Goal: Task Accomplishment & Management: Use online tool/utility

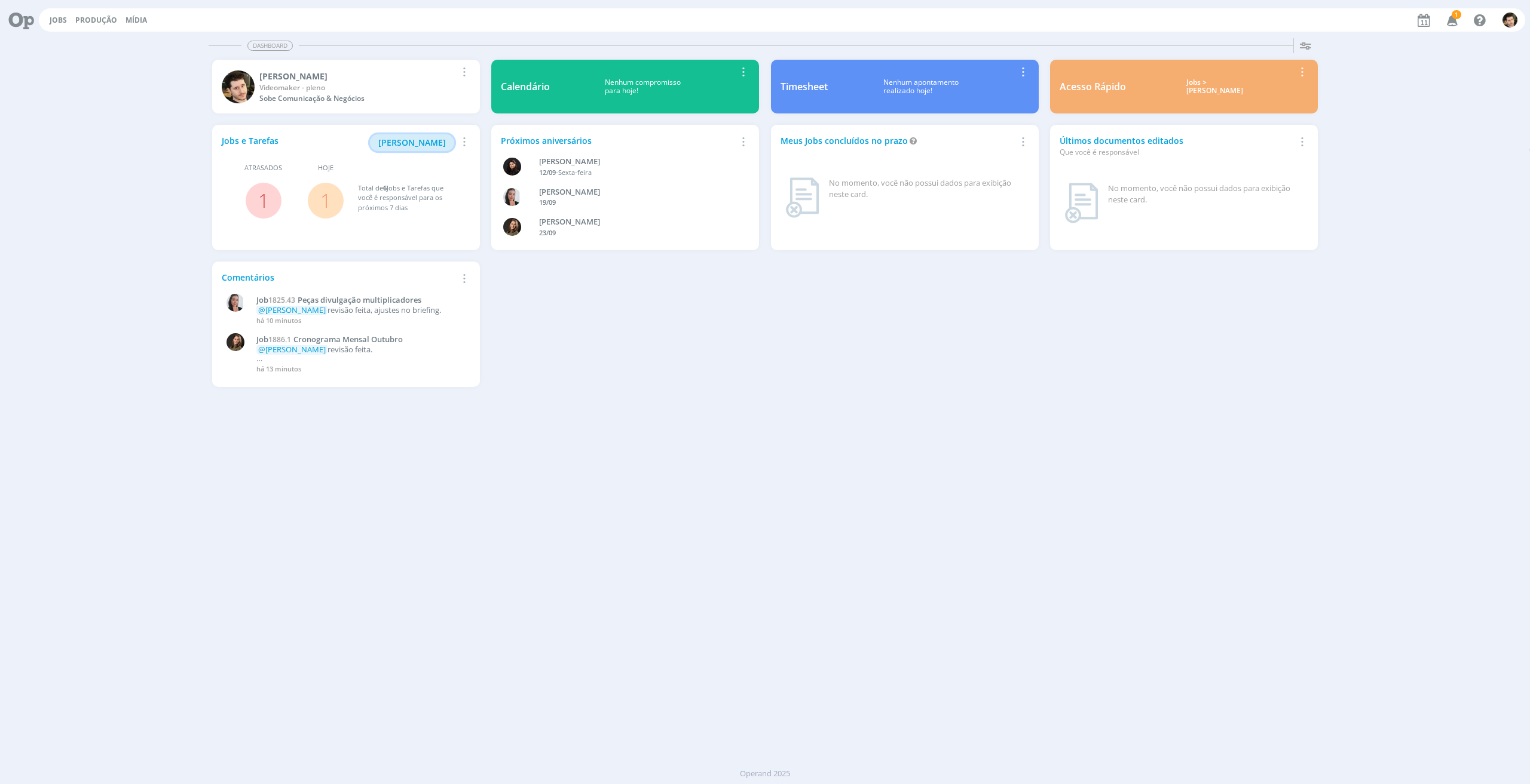
click at [420, 138] on span "[PERSON_NAME]" at bounding box center [412, 142] width 67 height 11
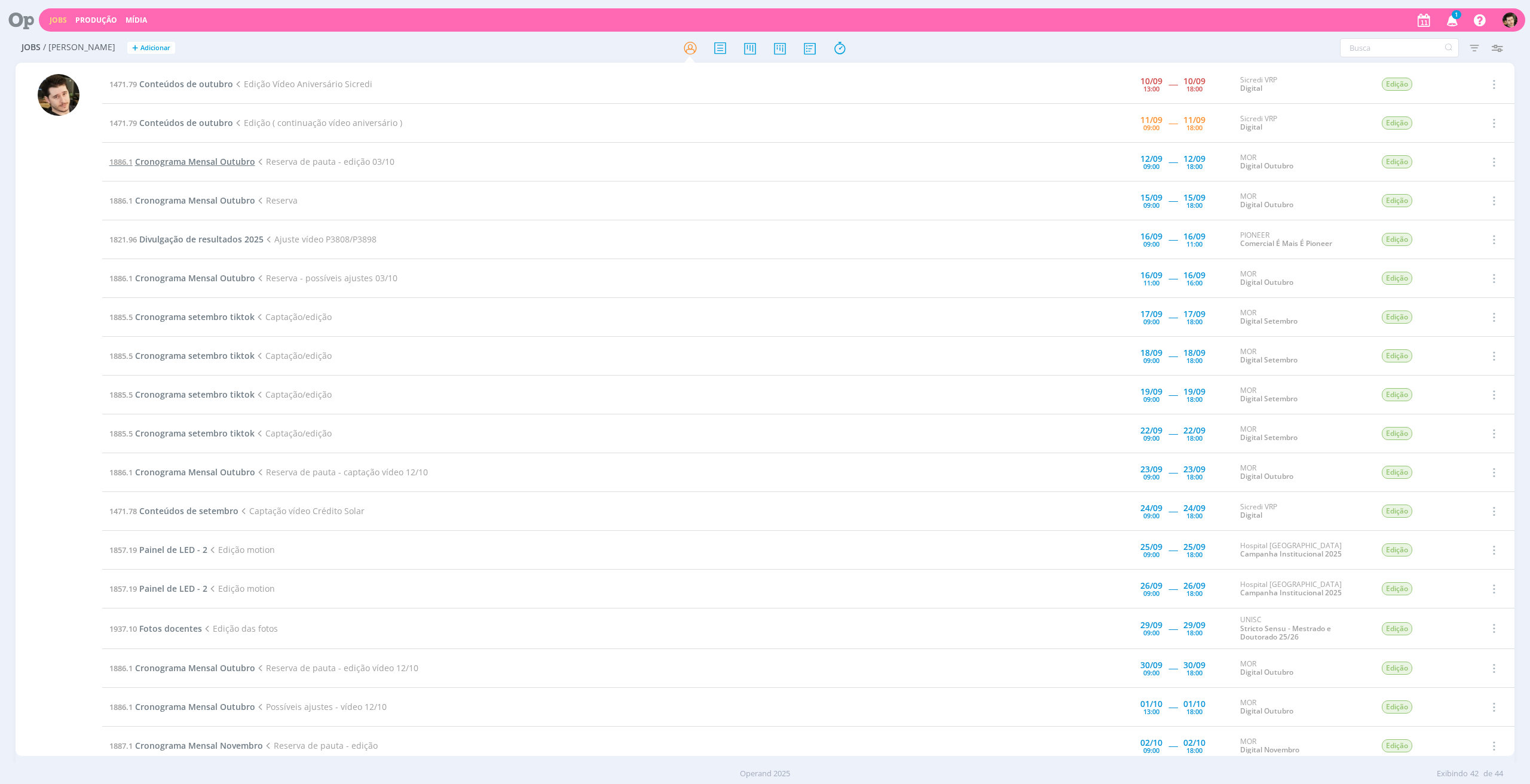
click at [215, 162] on span "Cronograma Mensal Outubro" at bounding box center [194, 161] width 120 height 11
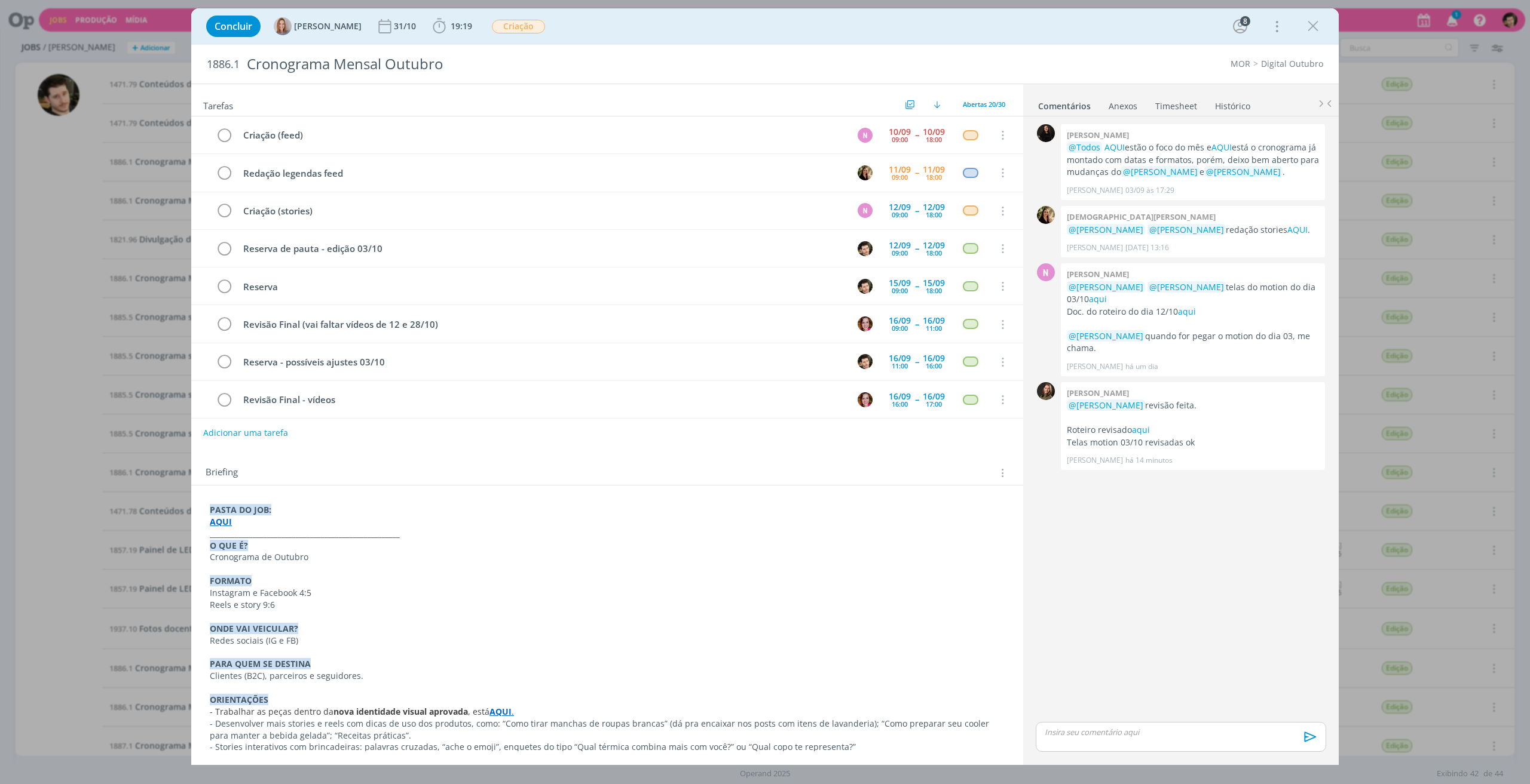
scroll to position [74, 0]
click at [1088, 303] on link "aqui" at bounding box center [1097, 298] width 18 height 11
click at [1317, 26] on icon "dialog" at bounding box center [1313, 26] width 18 height 18
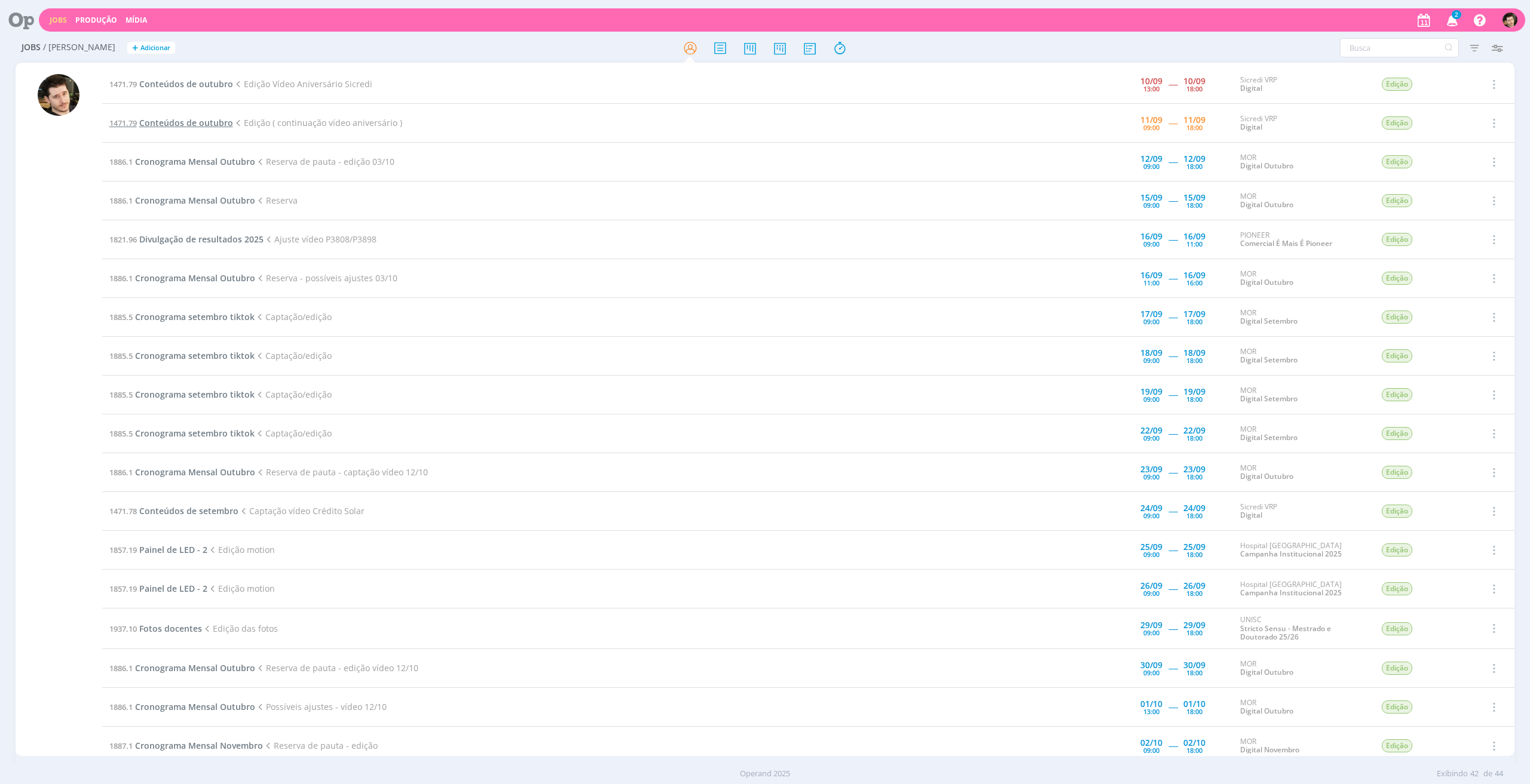
click at [172, 118] on span "Conteúdos de outubro" at bounding box center [186, 122] width 94 height 11
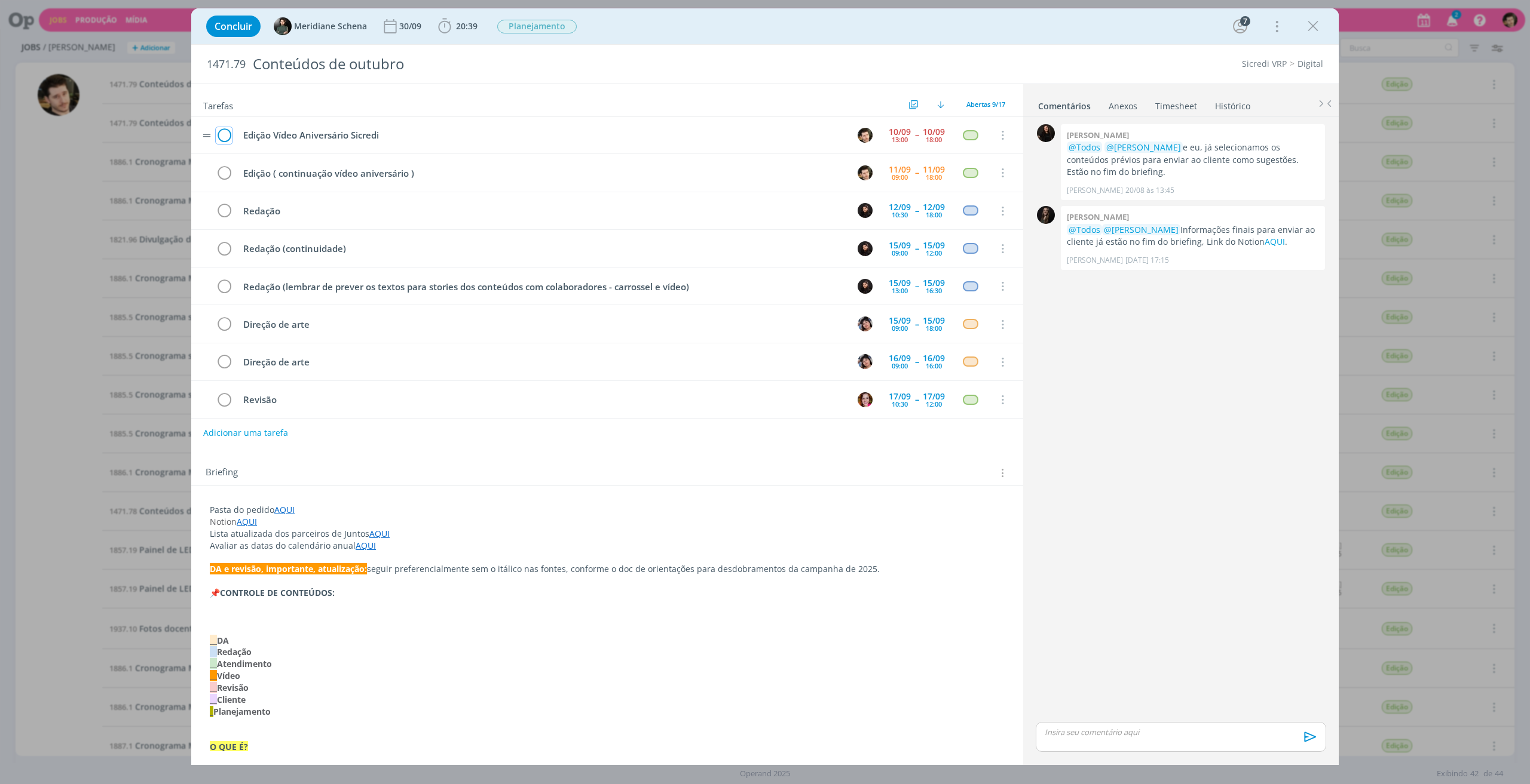
click at [226, 129] on icon "dialog" at bounding box center [224, 135] width 17 height 18
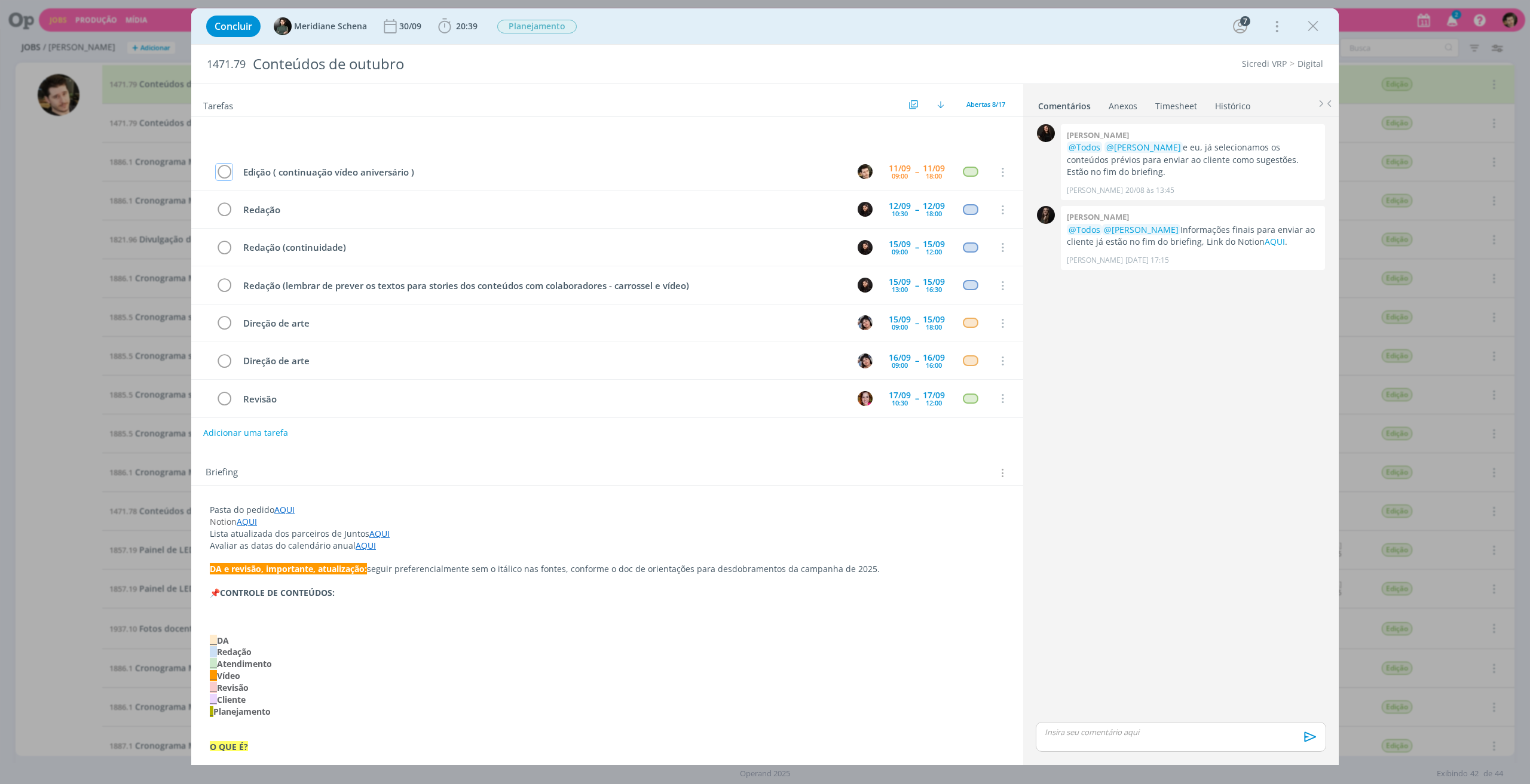
click at [1173, 112] on ul "Comentários Anexos 0 Timesheet Histórico" at bounding box center [1181, 101] width 315 height 32
click at [1177, 102] on link "Timesheet" at bounding box center [1175, 103] width 43 height 17
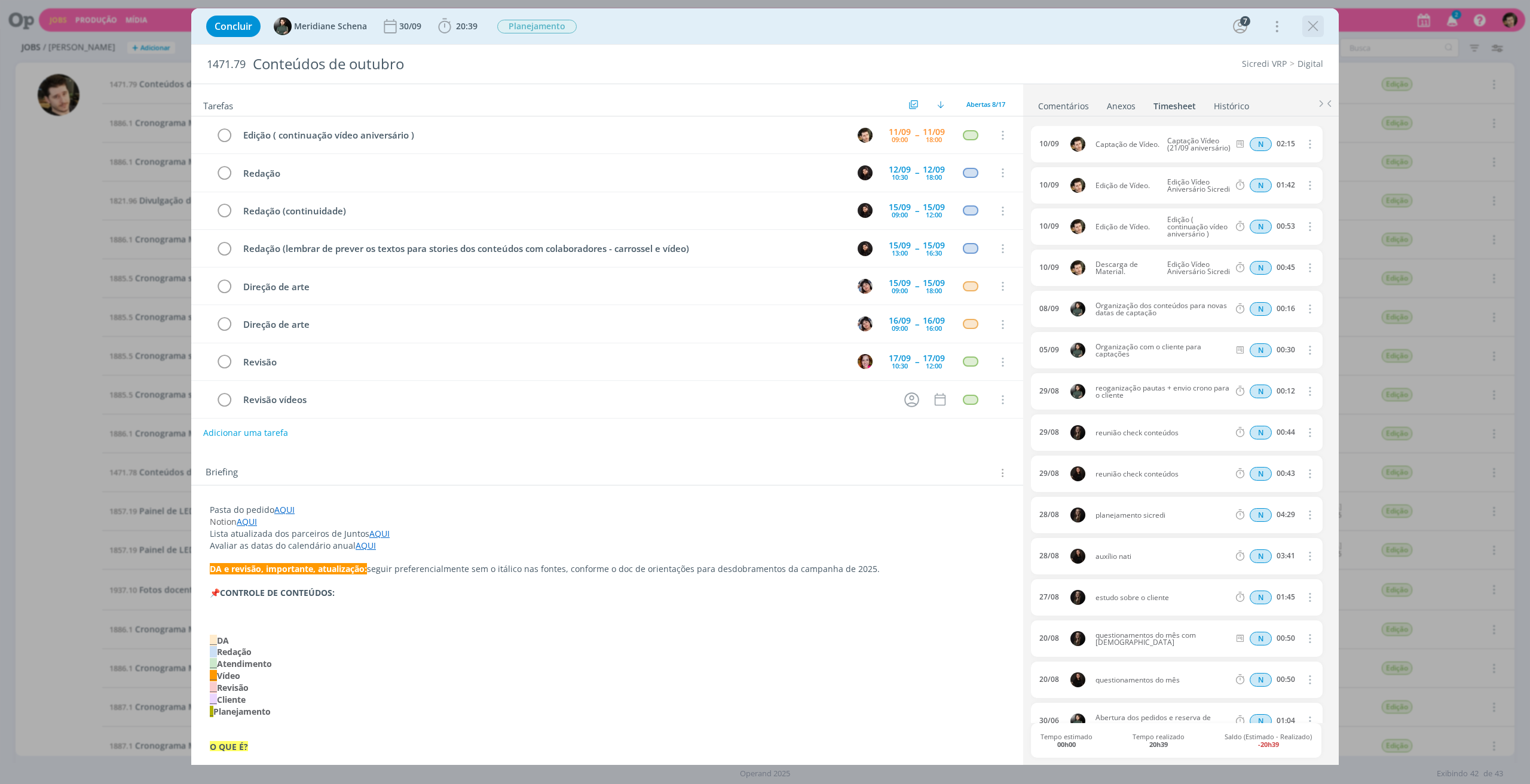
click at [1315, 23] on icon "dialog" at bounding box center [1313, 26] width 18 height 18
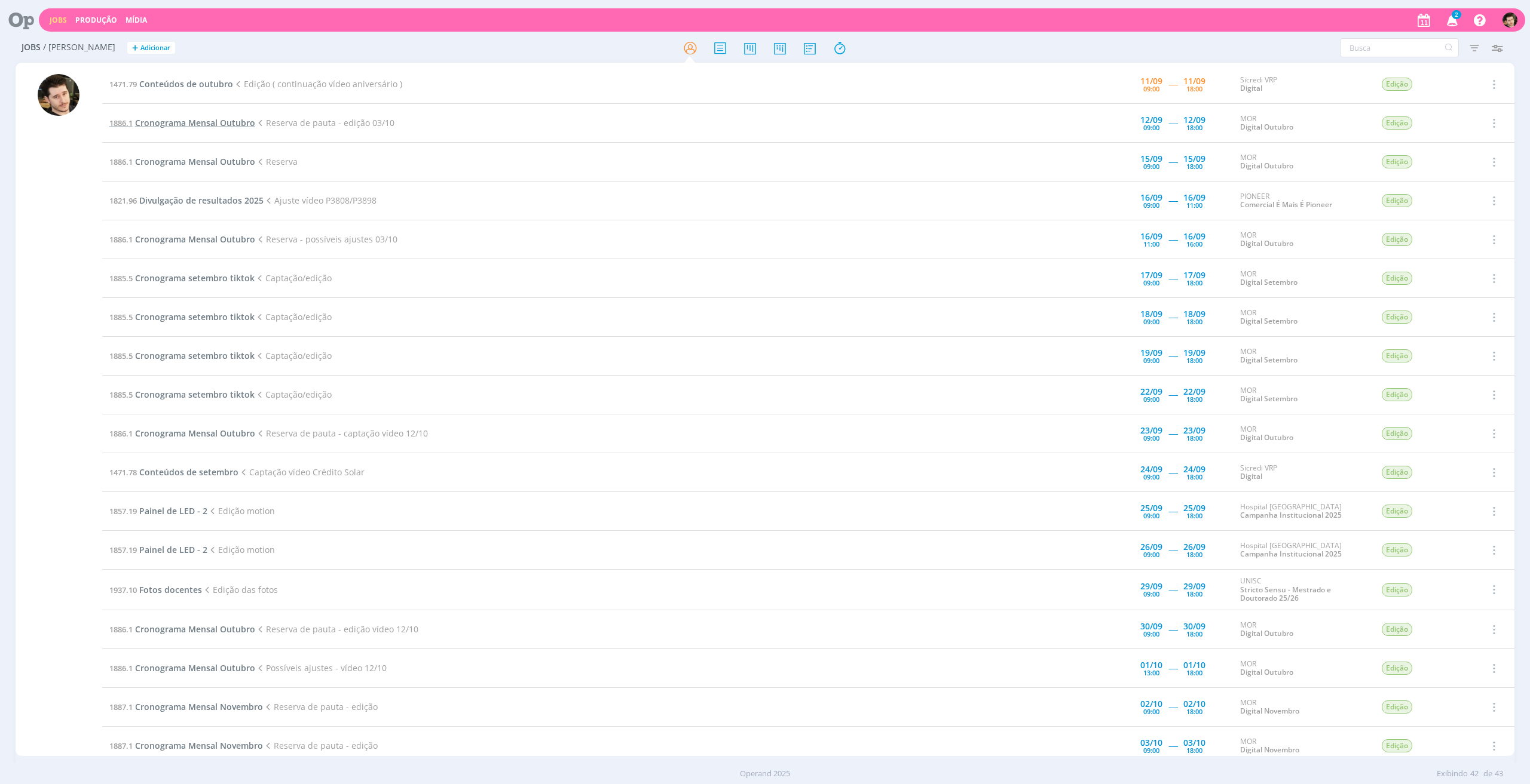
click at [178, 118] on span "Cronograma Mensal Outubro" at bounding box center [194, 122] width 120 height 11
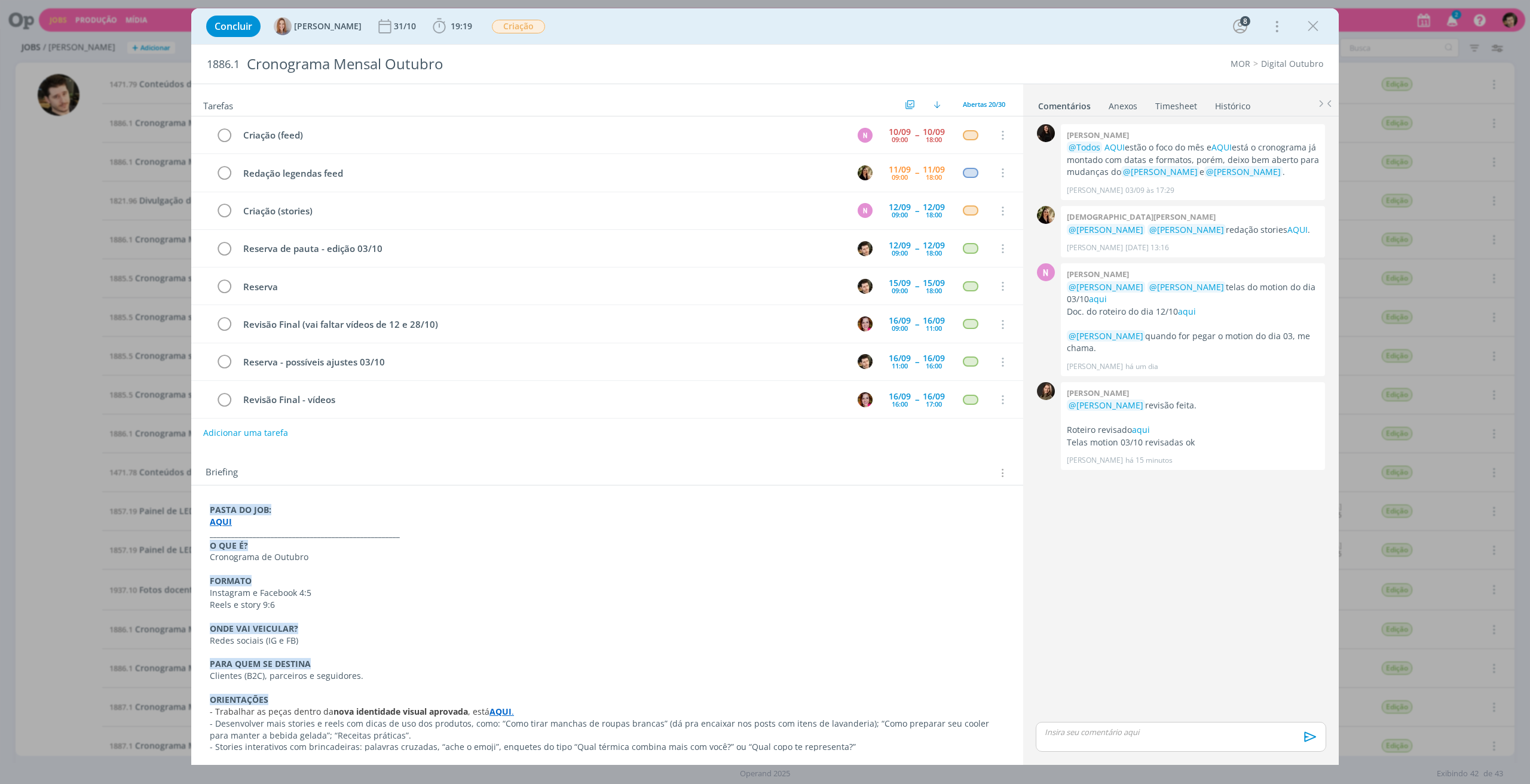
scroll to position [74, 0]
click at [1316, 27] on icon "dialog" at bounding box center [1313, 26] width 18 height 18
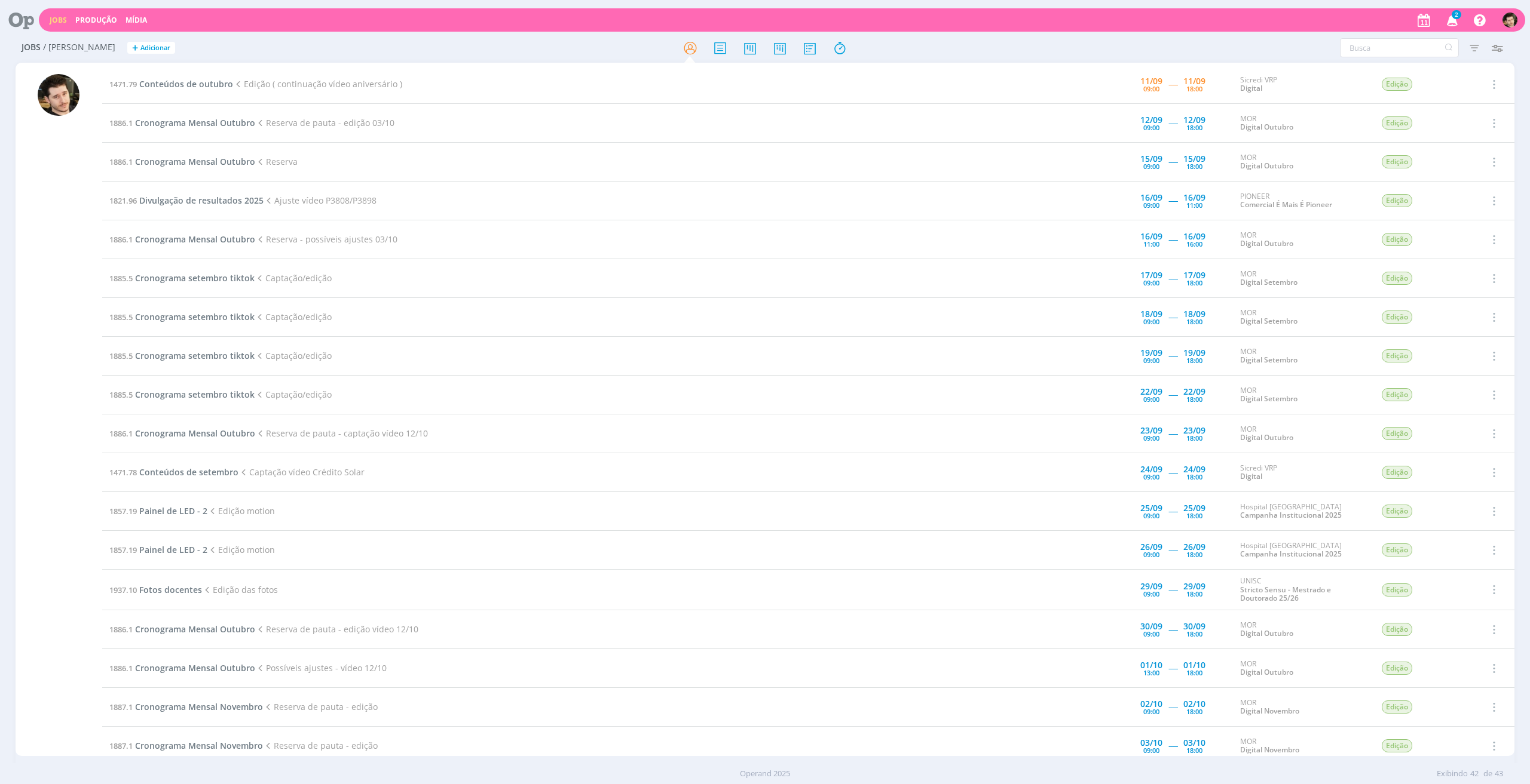
click at [1456, 20] on icon "button" at bounding box center [1452, 20] width 21 height 20
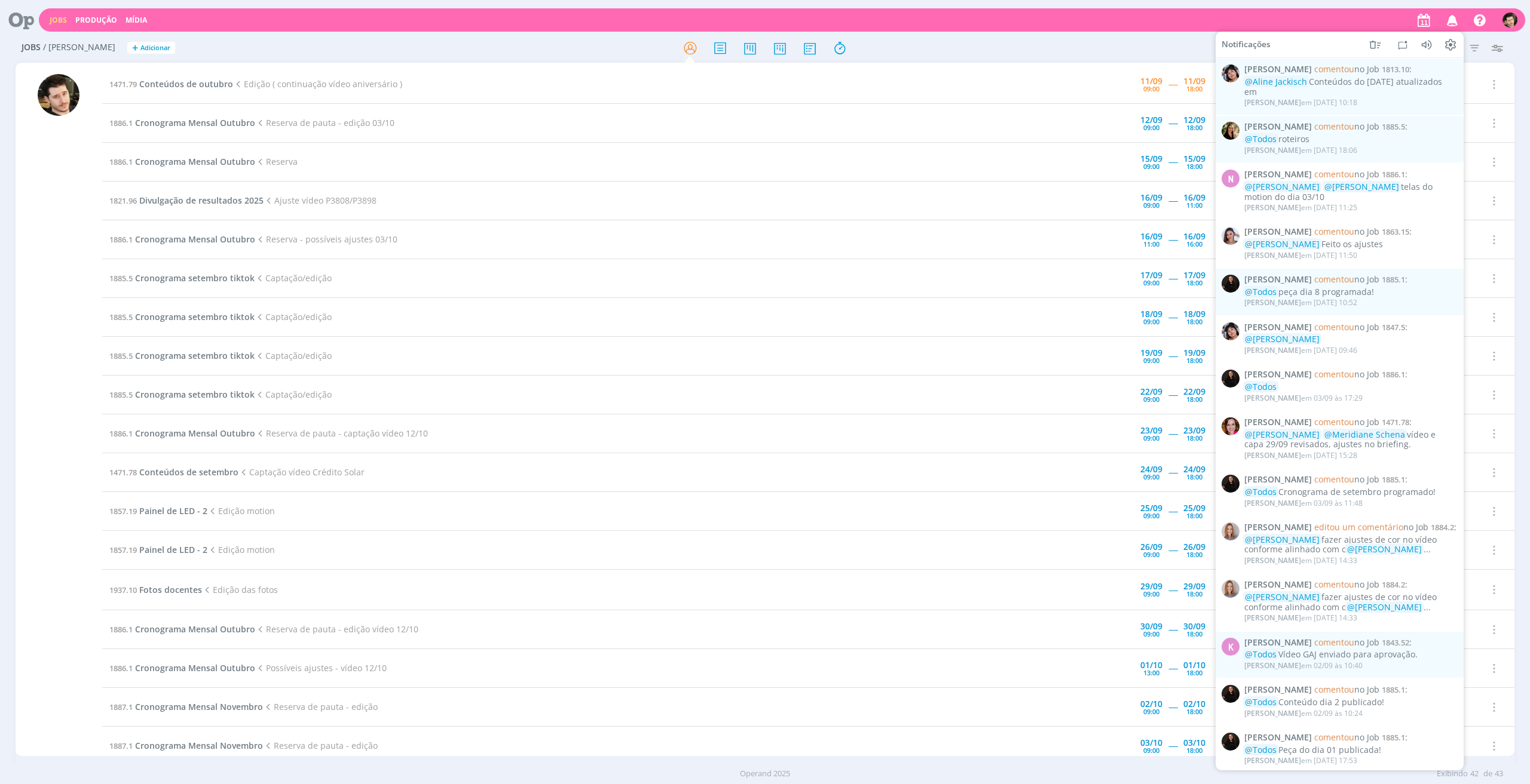
click at [1456, 20] on icon "button" at bounding box center [1452, 20] width 21 height 20
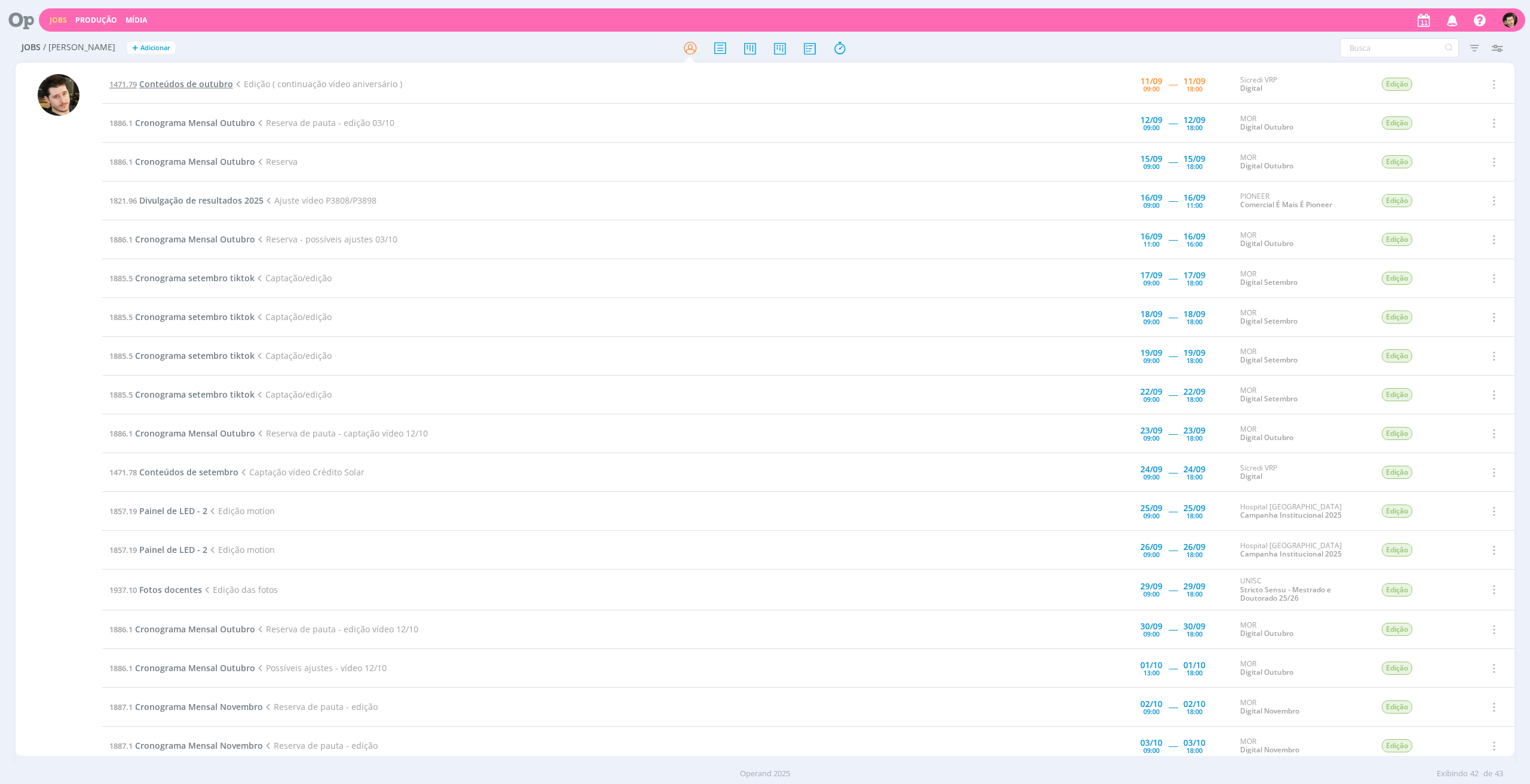
click at [196, 85] on span "Conteúdos de outubro" at bounding box center [186, 84] width 94 height 11
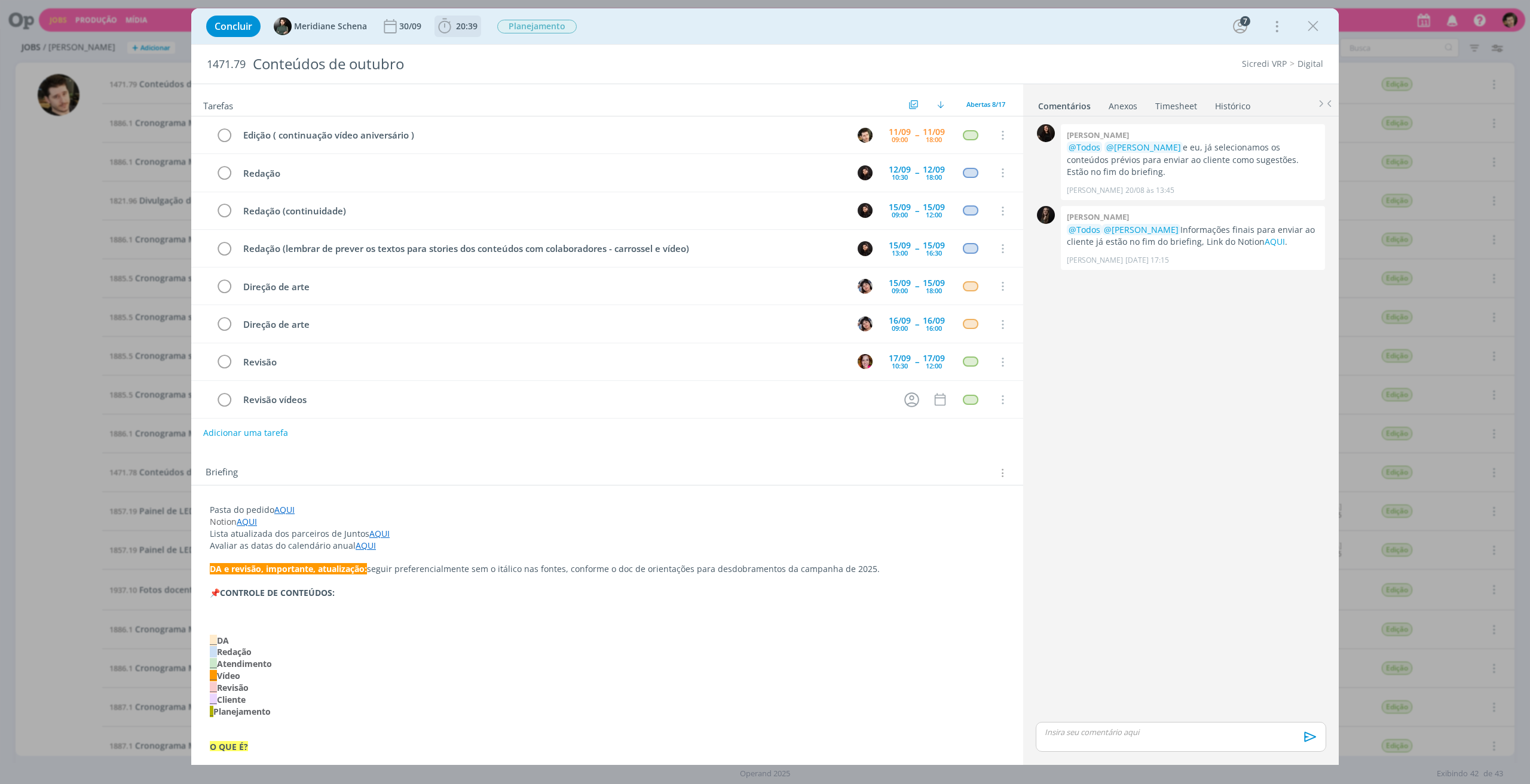
click at [448, 29] on icon "dialog" at bounding box center [444, 26] width 13 height 15
click at [473, 57] on span "Iniciar" at bounding box center [484, 53] width 25 height 9
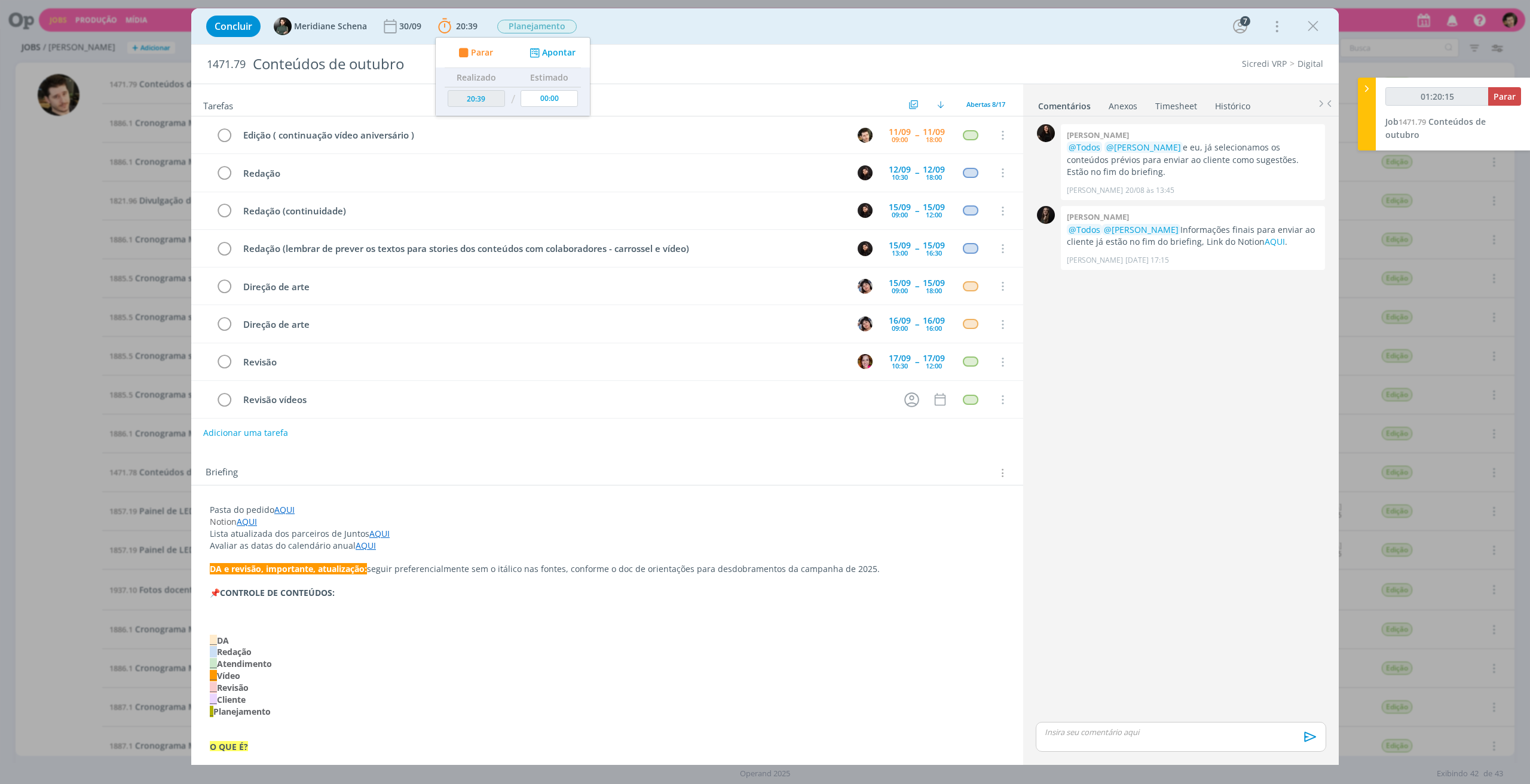
type input "01:20:16"
